Goal: Navigation & Orientation: Find specific page/section

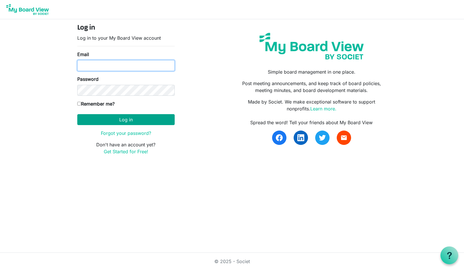
type input "[EMAIL_ADDRESS][DOMAIN_NAME]"
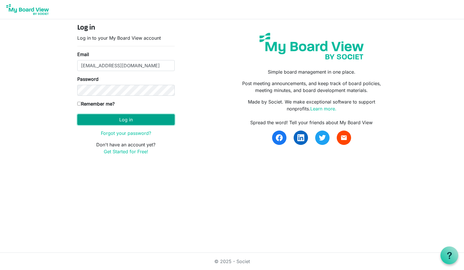
click at [129, 119] on button "Log in" at bounding box center [125, 119] width 97 height 11
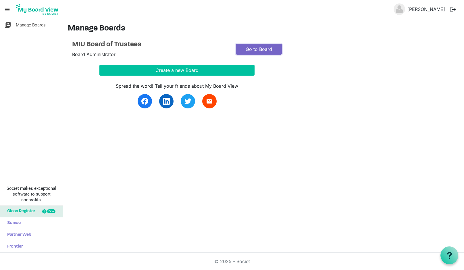
click at [256, 49] on link "Go to Board" at bounding box center [259, 49] width 46 height 11
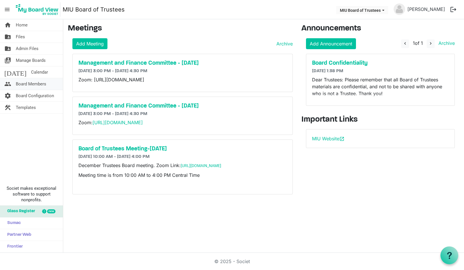
click at [31, 83] on span "Board Members" at bounding box center [31, 84] width 30 height 12
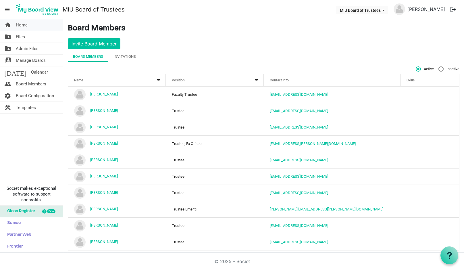
click at [23, 26] on span "Home" at bounding box center [22, 25] width 12 height 12
